Goal: Information Seeking & Learning: Find specific page/section

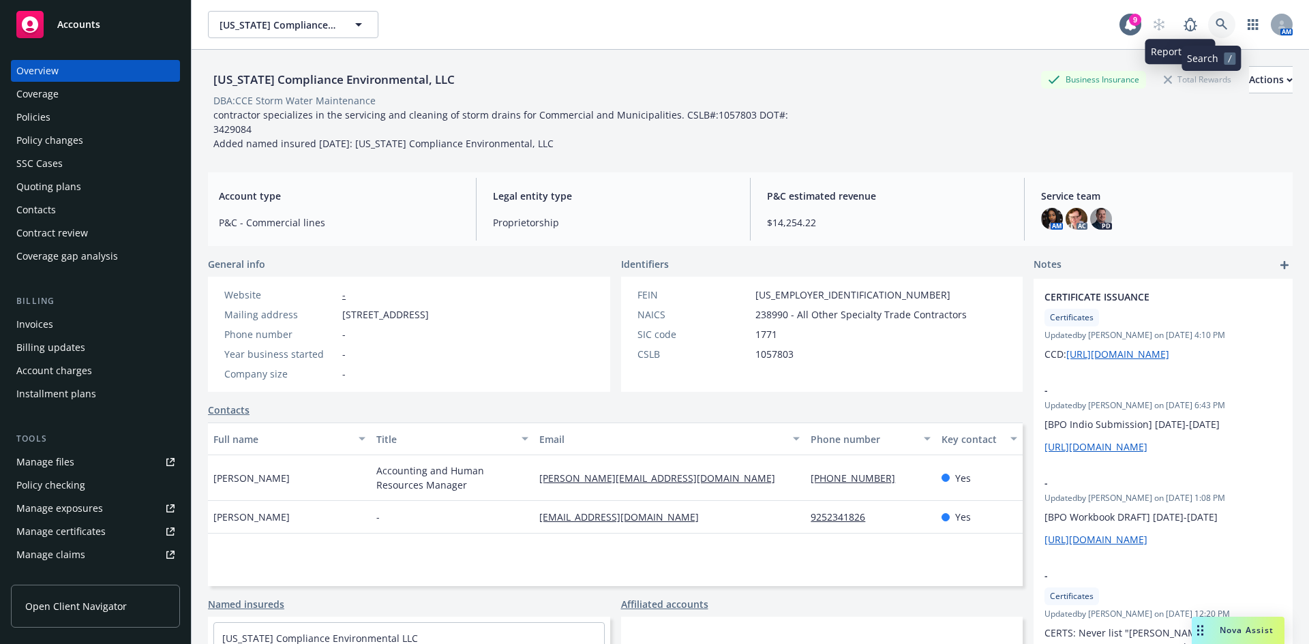
click at [1208, 25] on link at bounding box center [1221, 24] width 27 height 27
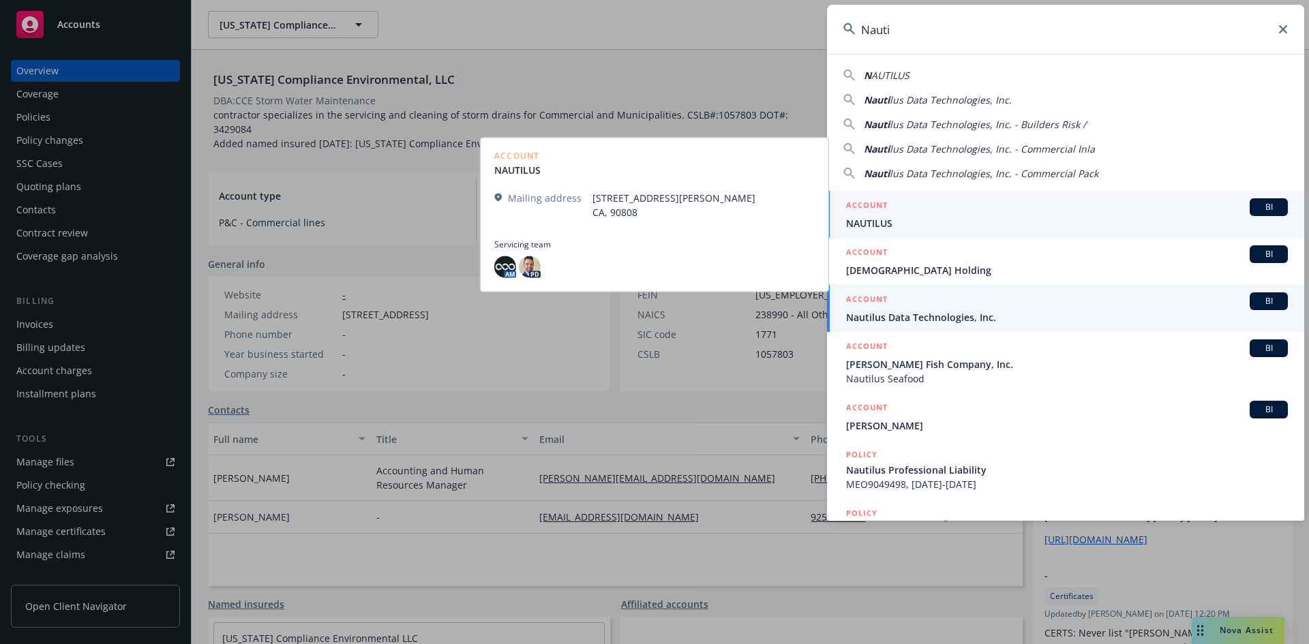
type input "Nauti"
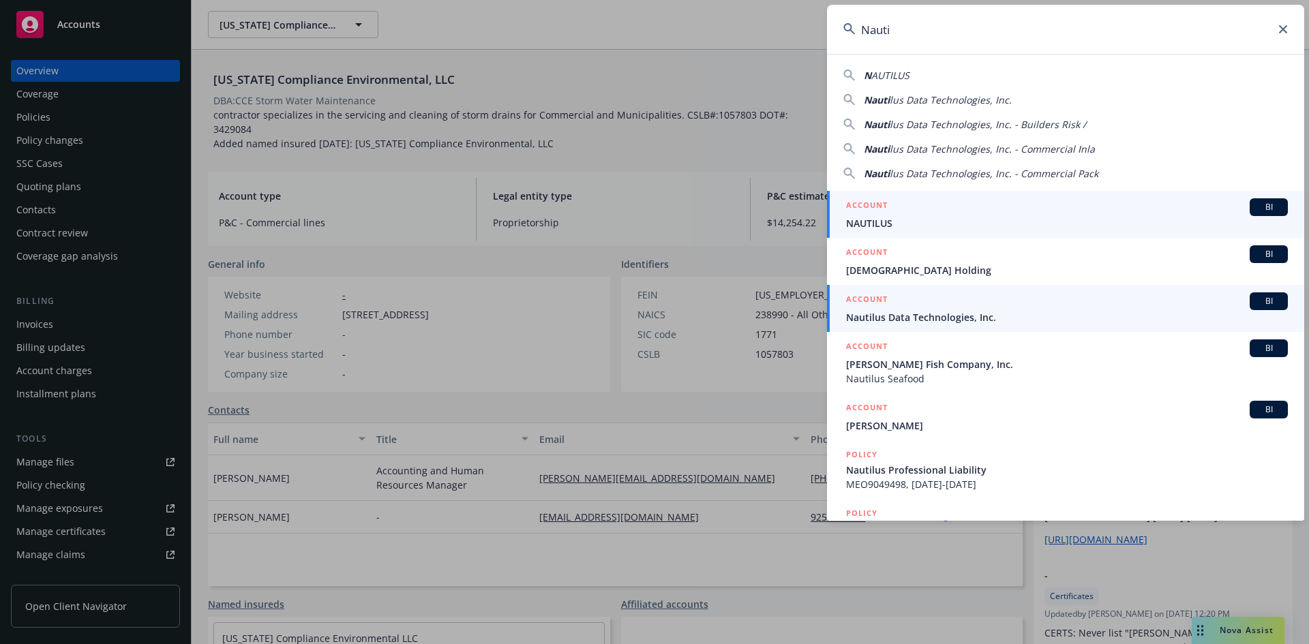
click at [936, 313] on span "Nautilus Data Technologies, Inc." at bounding box center [1067, 317] width 442 height 14
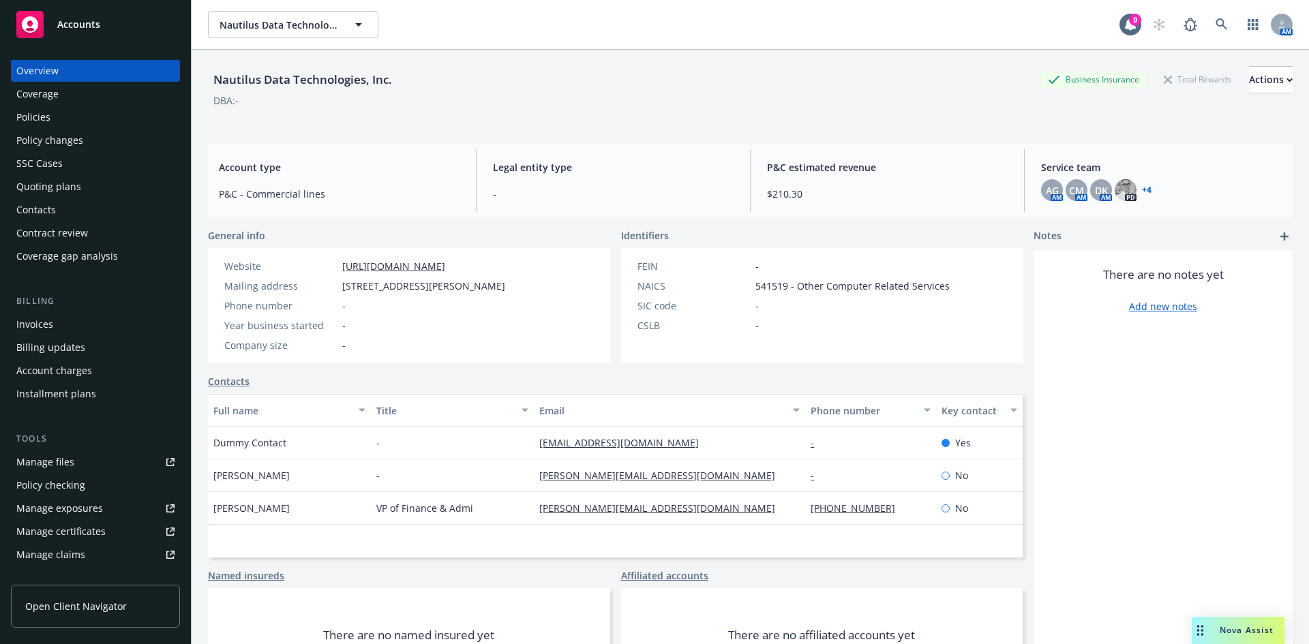
click at [46, 125] on div "Policies" at bounding box center [33, 117] width 34 height 22
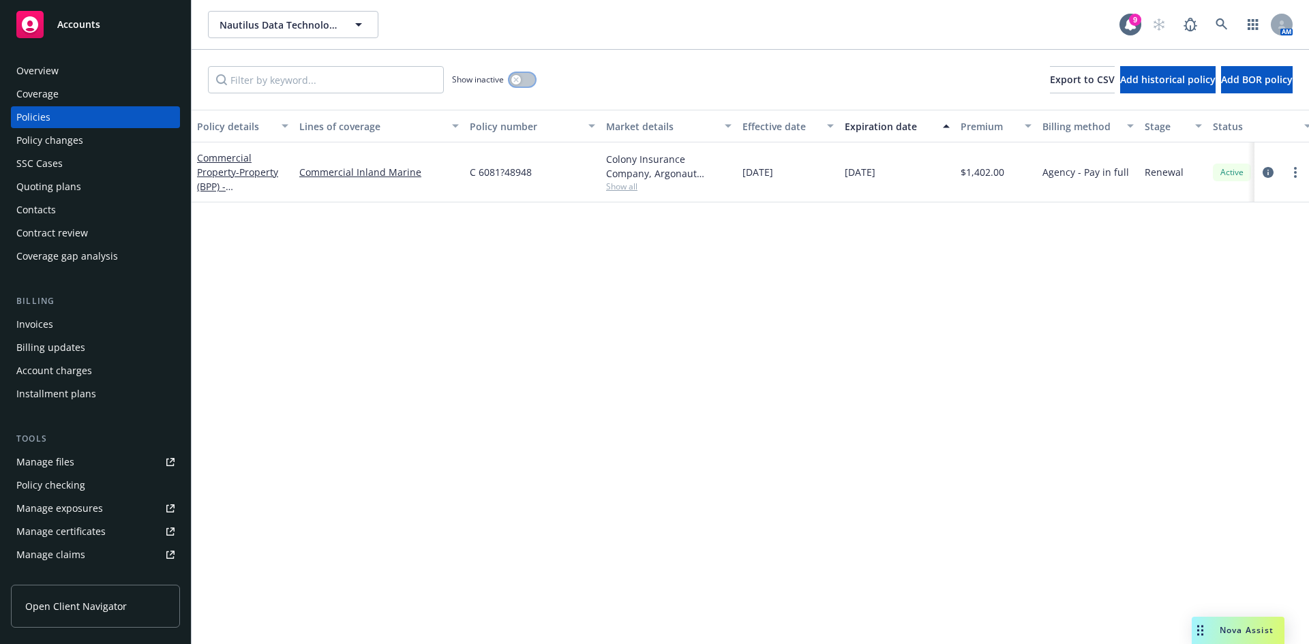
click at [521, 79] on button "button" at bounding box center [522, 80] width 26 height 14
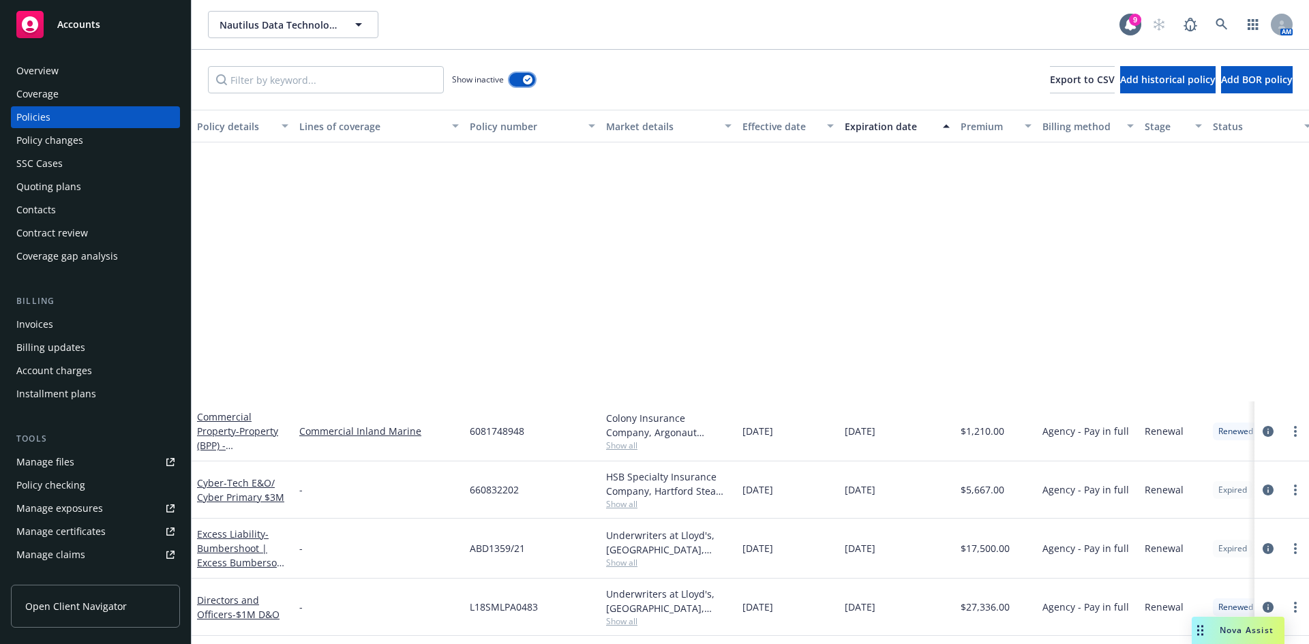
scroll to position [1227, 0]
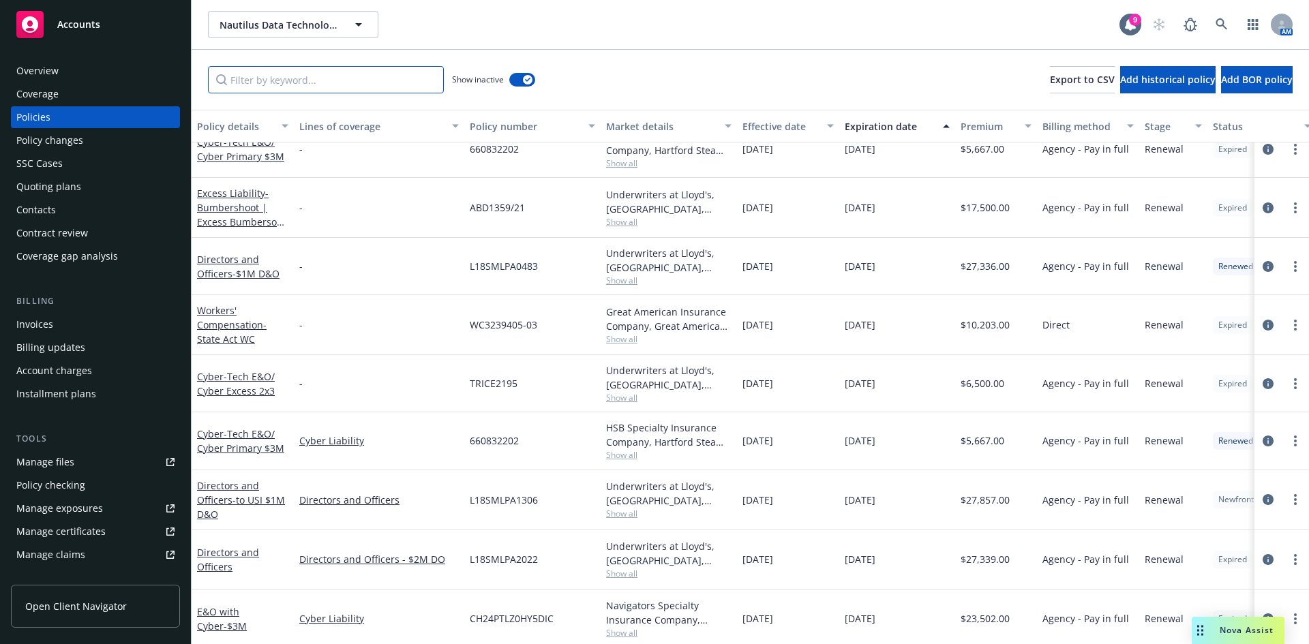
click at [272, 76] on input "Filter by keyword..." at bounding box center [326, 79] width 236 height 27
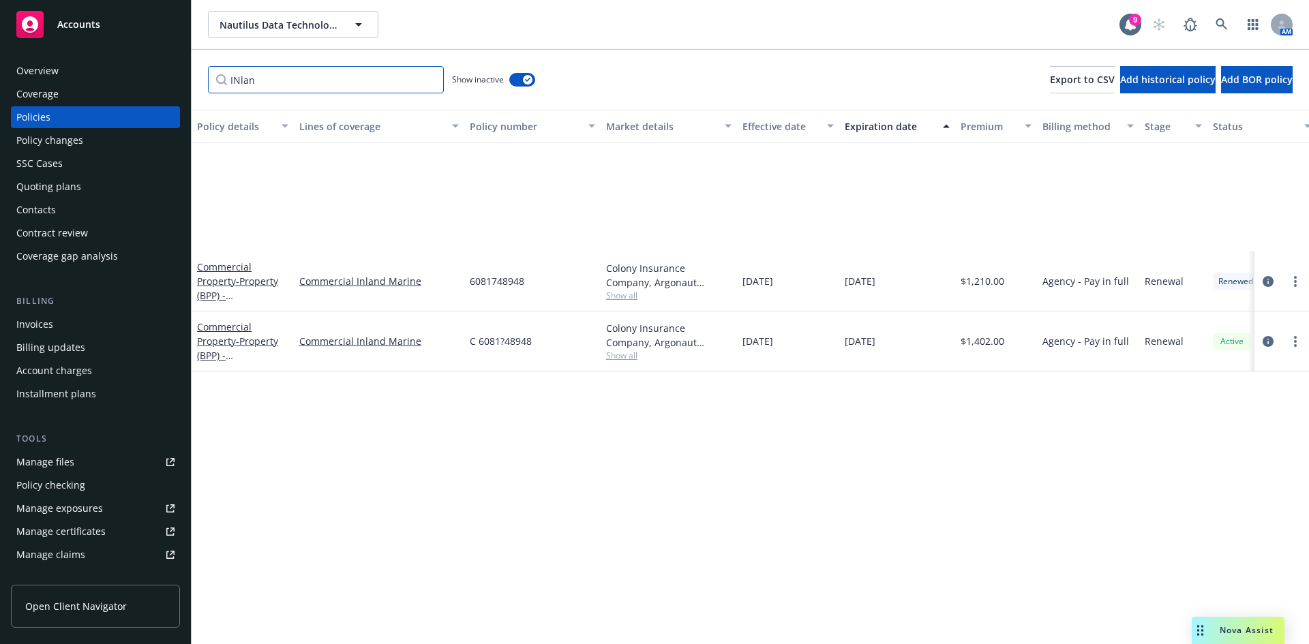
scroll to position [0, 0]
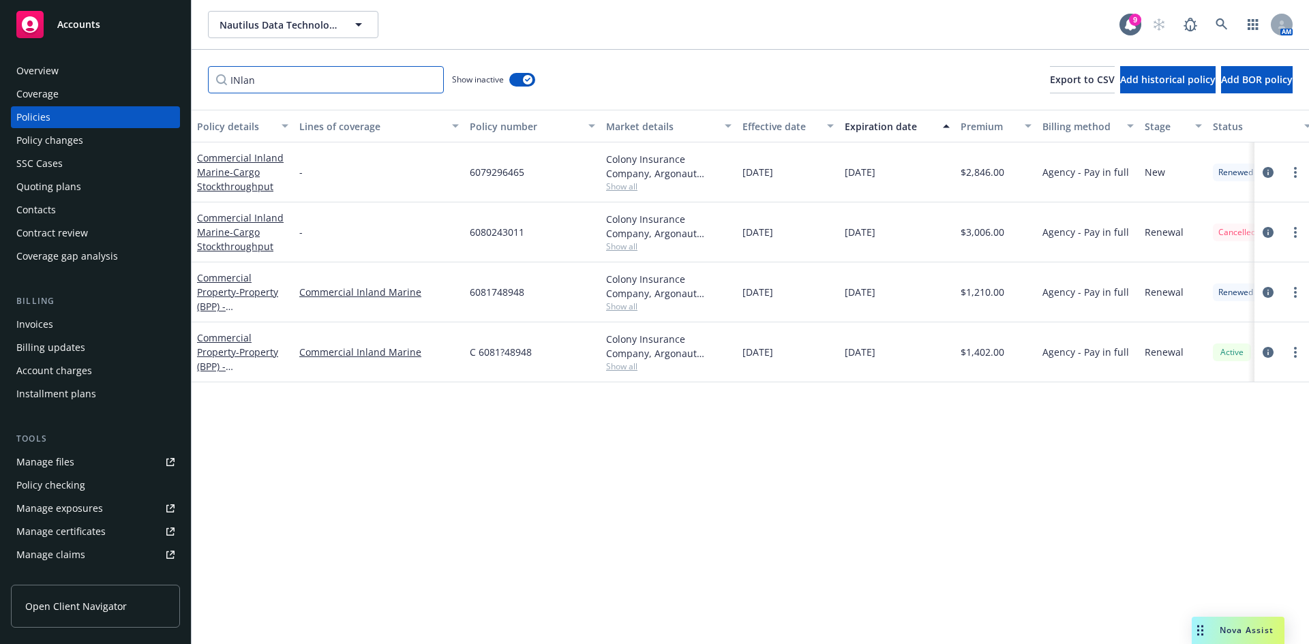
type input "INlan"
click at [223, 295] on link "Commercial Property - Property (BPP) - Plesanton, CA" at bounding box center [240, 320] width 86 height 99
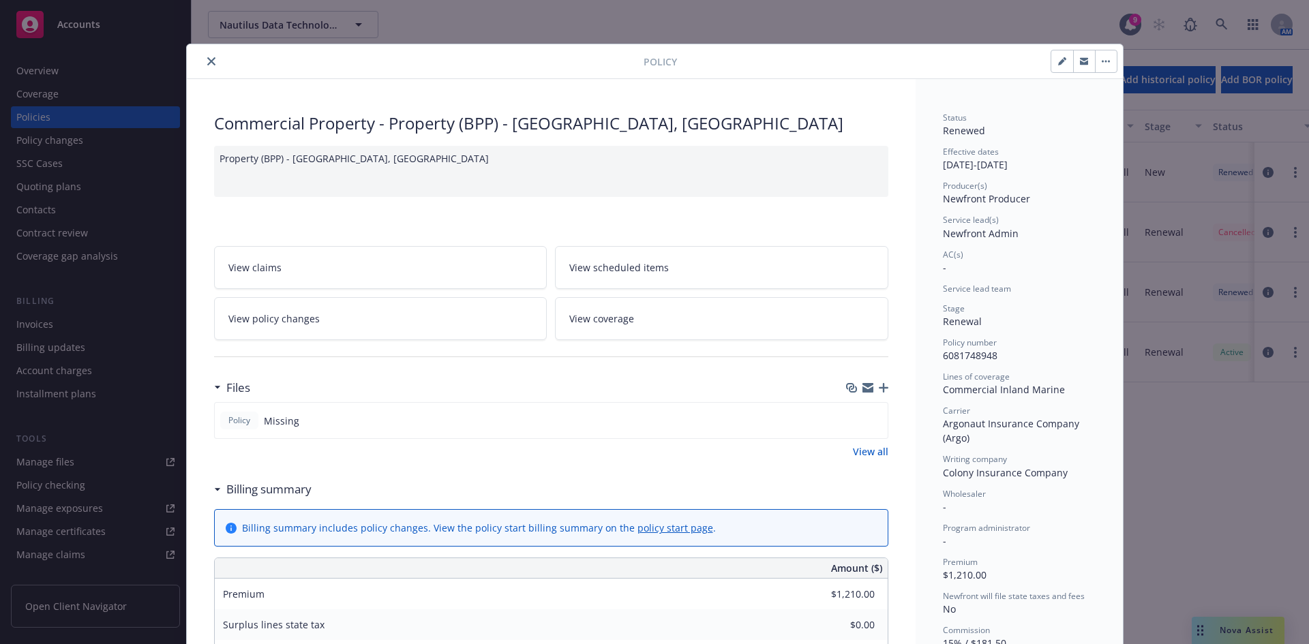
click at [207, 61] on icon "close" at bounding box center [211, 61] width 8 height 8
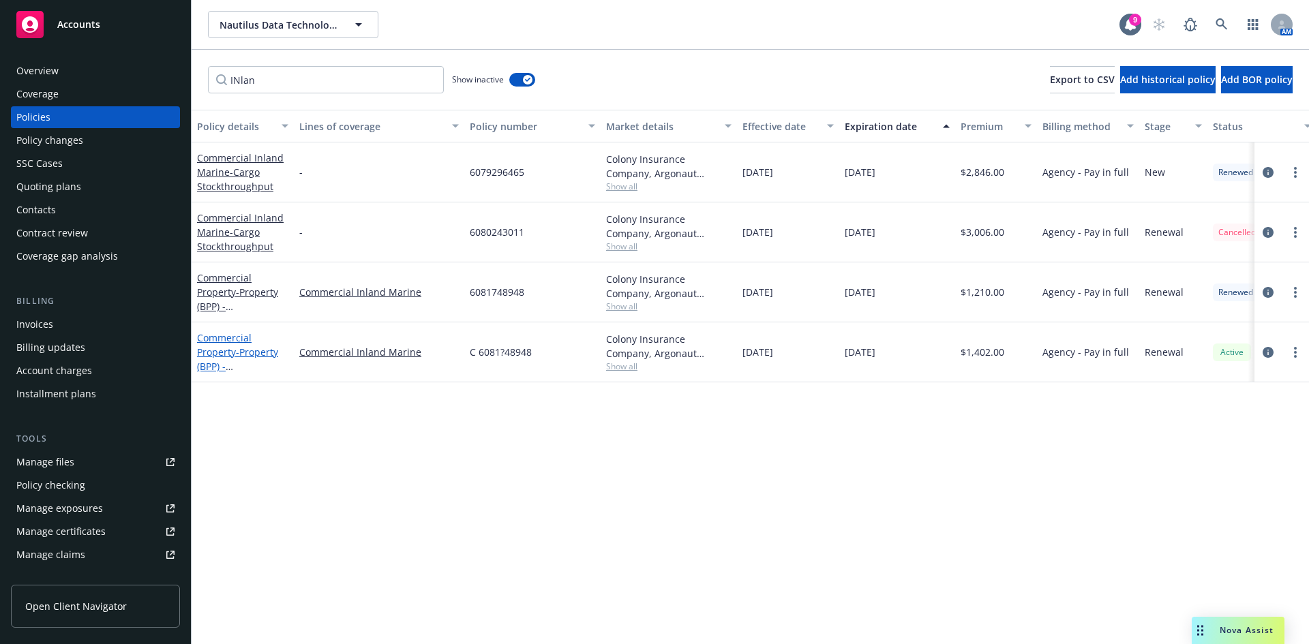
click at [241, 371] on span "- Property (BPP) - Plesanton, CA 25-26" at bounding box center [240, 388] width 86 height 85
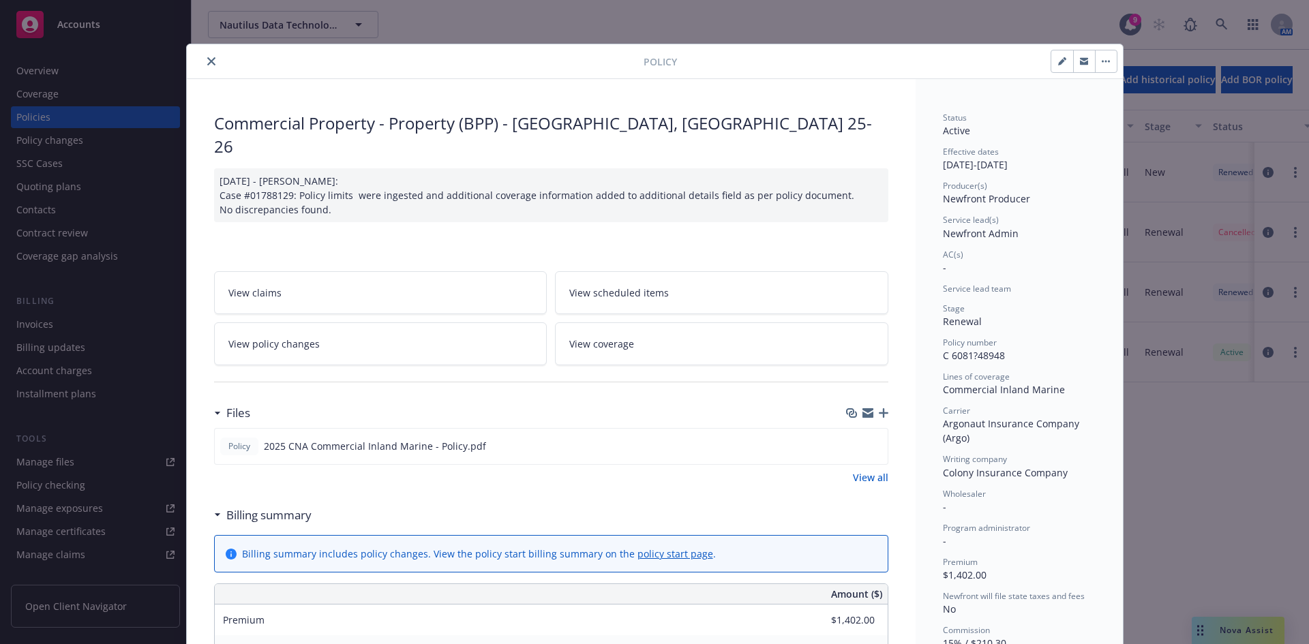
click at [207, 59] on icon "close" at bounding box center [211, 61] width 8 height 8
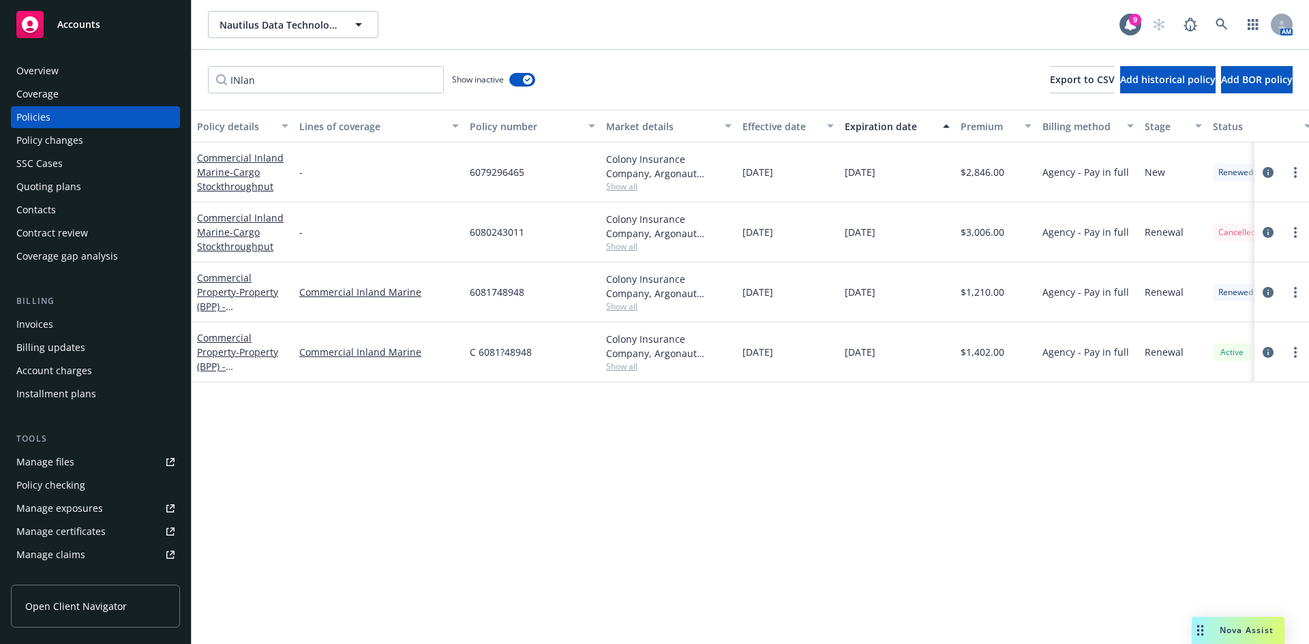
click at [104, 81] on div "Overview" at bounding box center [95, 71] width 158 height 22
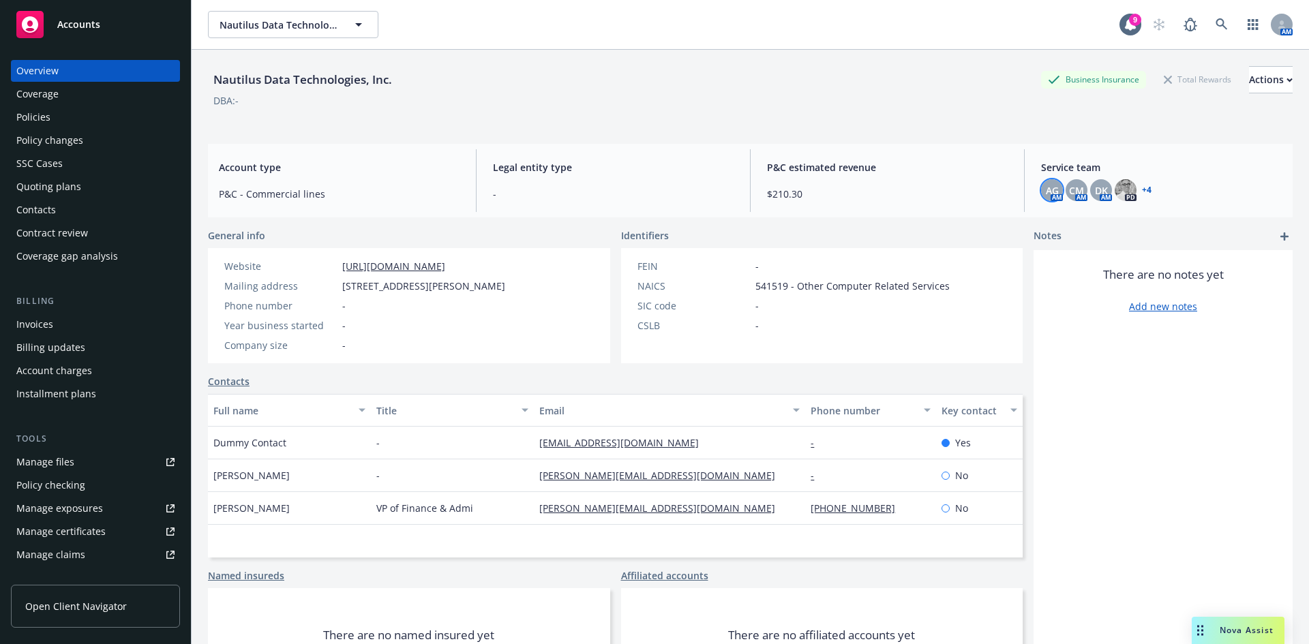
click at [1046, 191] on span "AG" at bounding box center [1051, 190] width 13 height 14
click at [1069, 189] on span "CM" at bounding box center [1076, 190] width 15 height 14
click at [1095, 190] on span "DK" at bounding box center [1101, 190] width 13 height 14
click at [1142, 189] on link "+ 4" at bounding box center [1147, 190] width 10 height 8
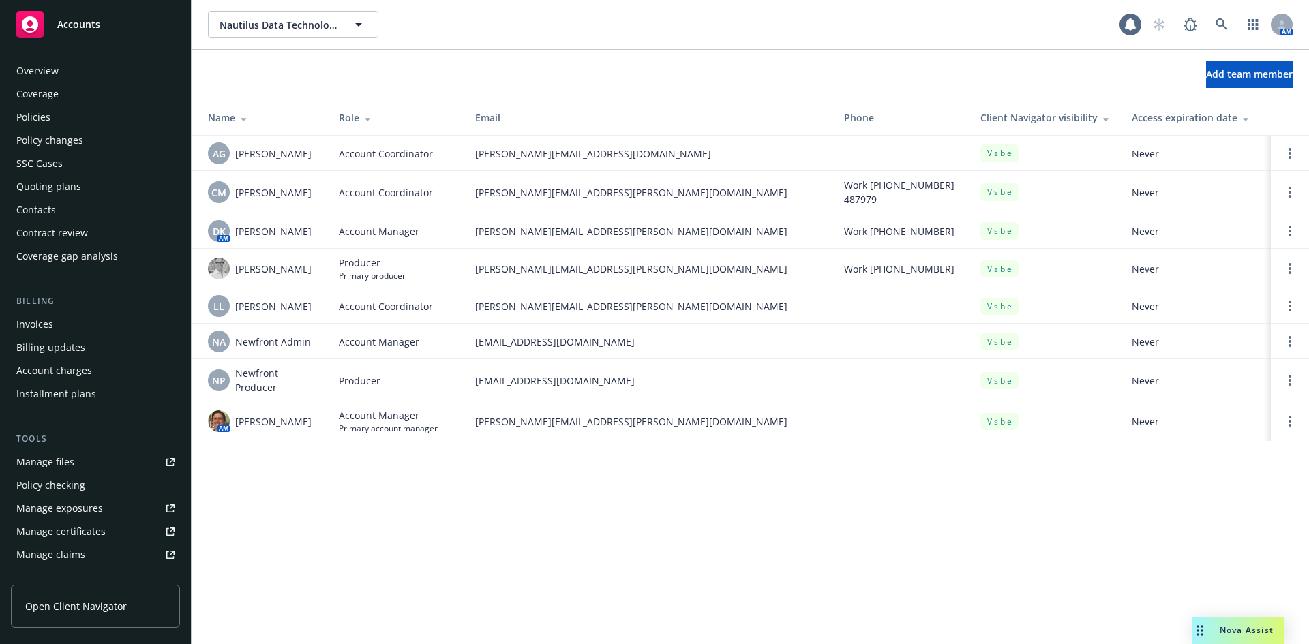
scroll to position [267, 0]
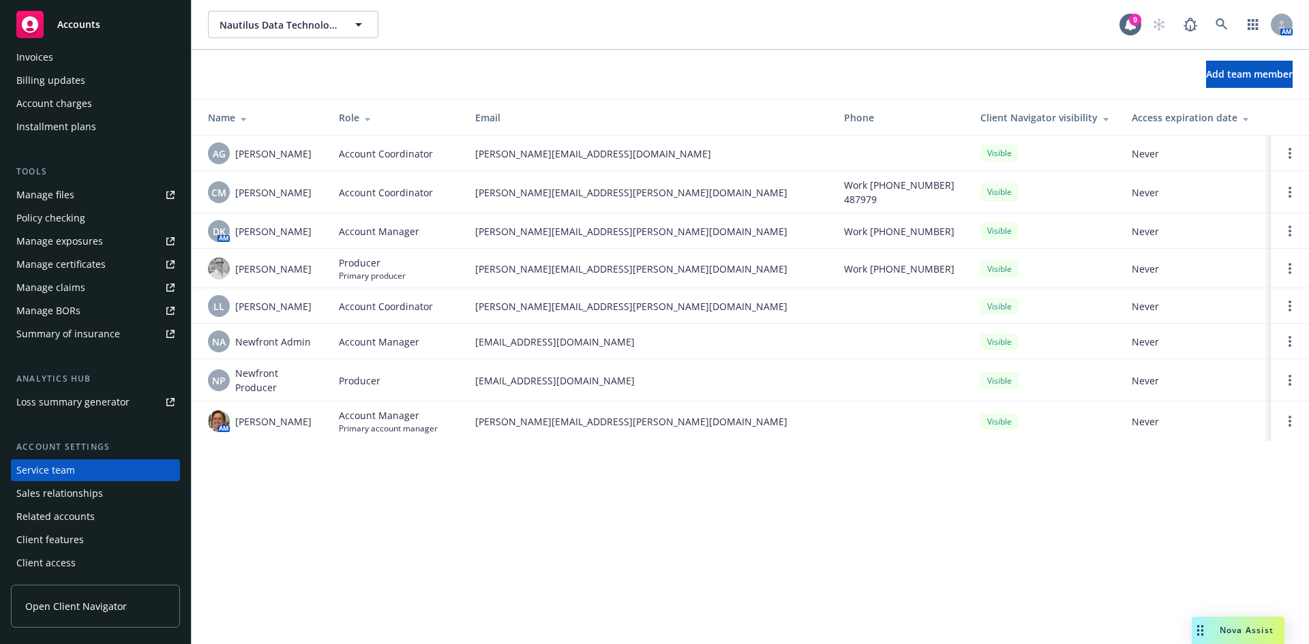
click at [93, 39] on link "Accounts" at bounding box center [95, 24] width 169 height 38
